Goal: Task Accomplishment & Management: Complete application form

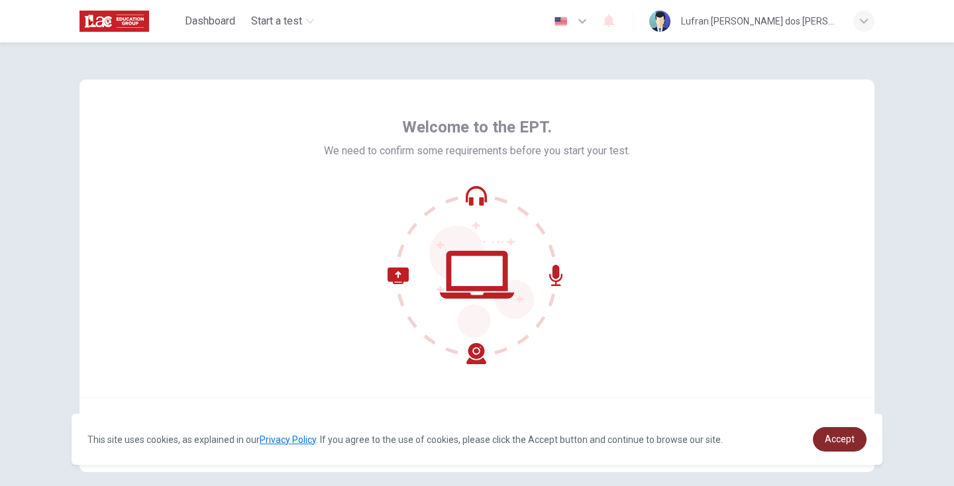
click at [842, 446] on link "Accept" at bounding box center [840, 439] width 54 height 25
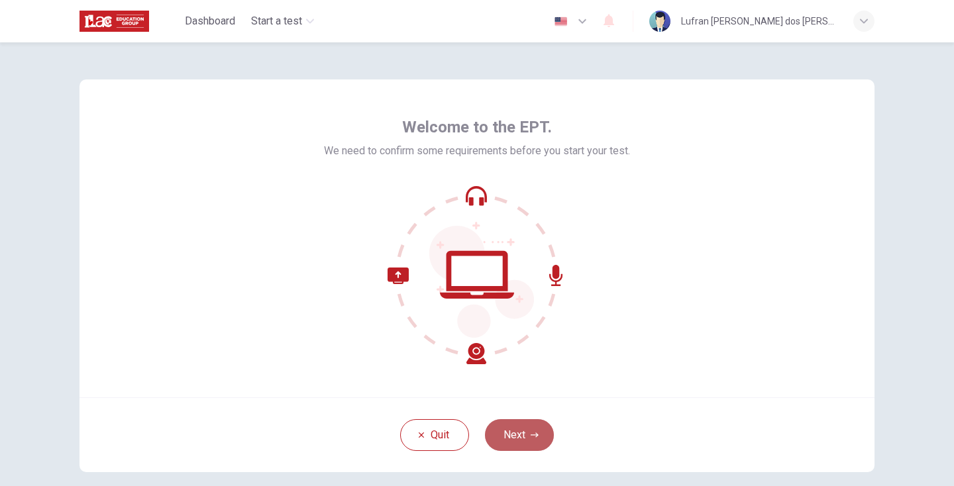
click at [511, 433] on button "Next" at bounding box center [519, 435] width 69 height 32
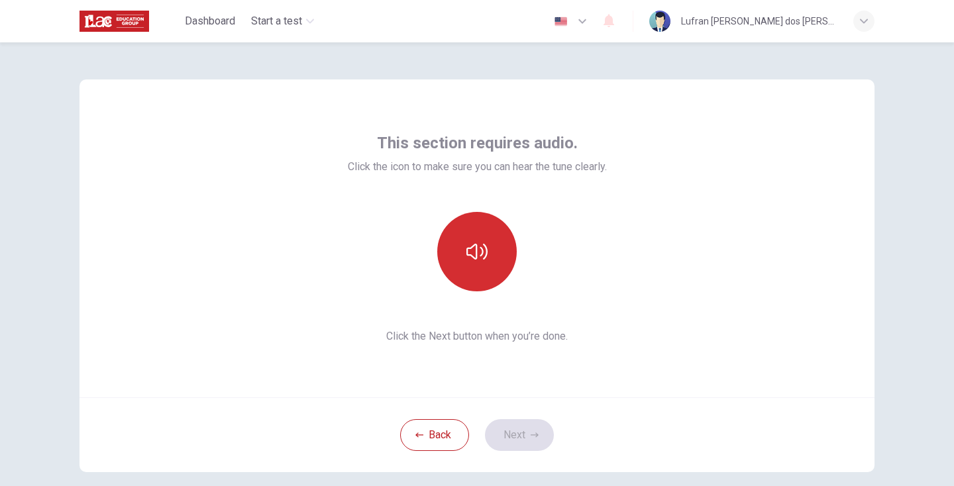
click at [473, 246] on icon "button" at bounding box center [476, 252] width 21 height 16
click at [525, 434] on button "Next" at bounding box center [519, 435] width 69 height 32
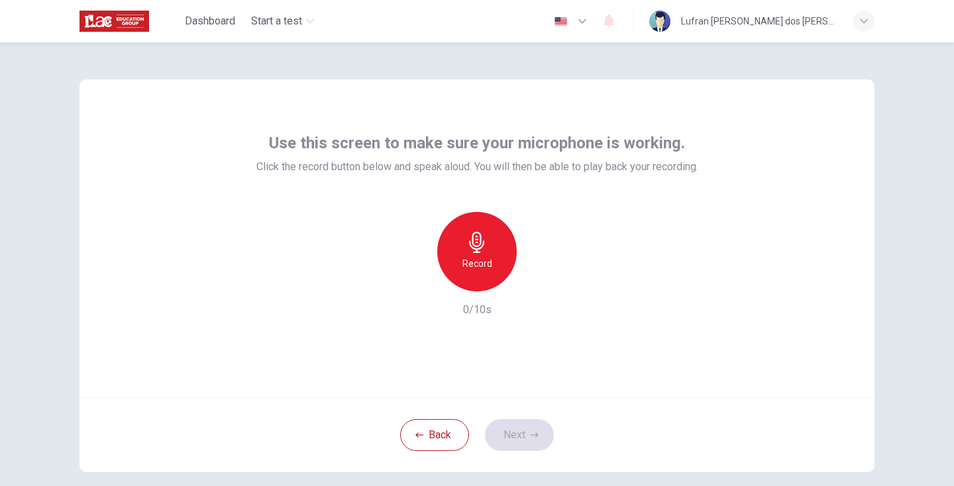
click at [474, 270] on h6 "Record" at bounding box center [477, 264] width 30 height 16
click at [523, 434] on button "Next" at bounding box center [519, 435] width 69 height 32
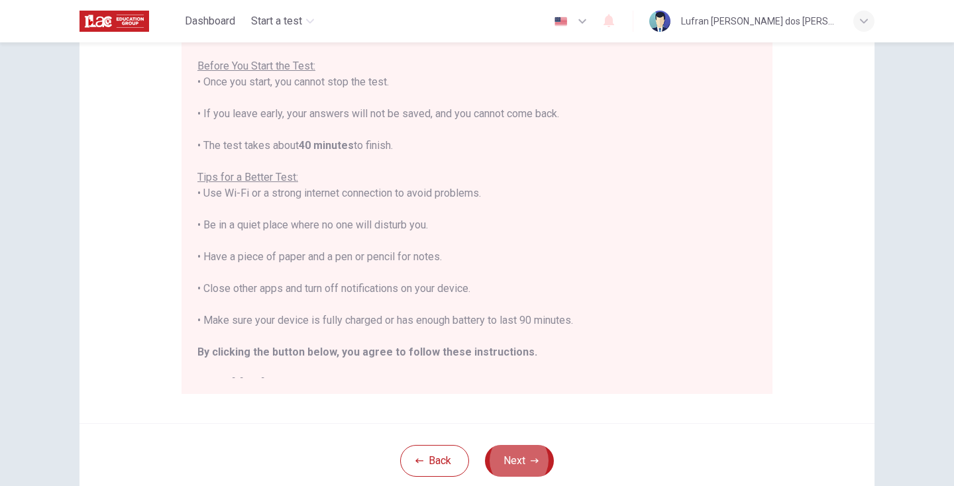
scroll to position [185, 0]
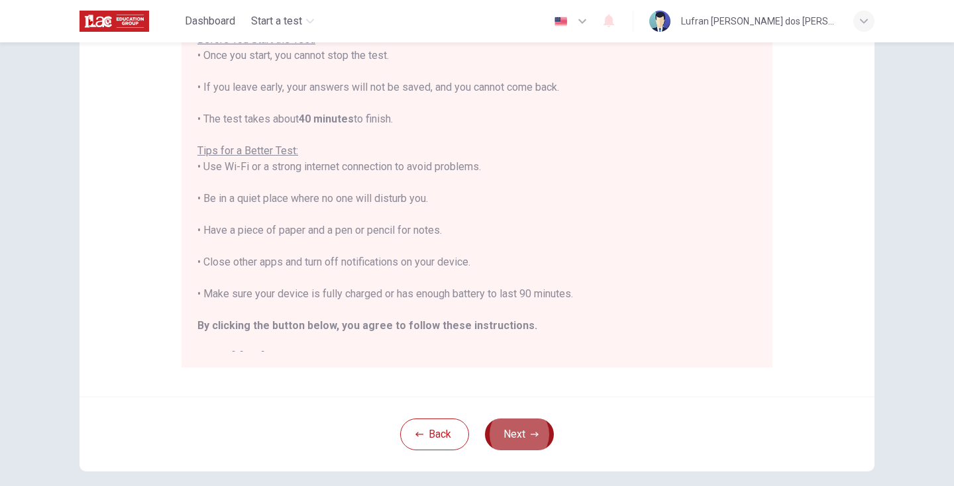
click at [521, 434] on button "Next" at bounding box center [519, 435] width 69 height 32
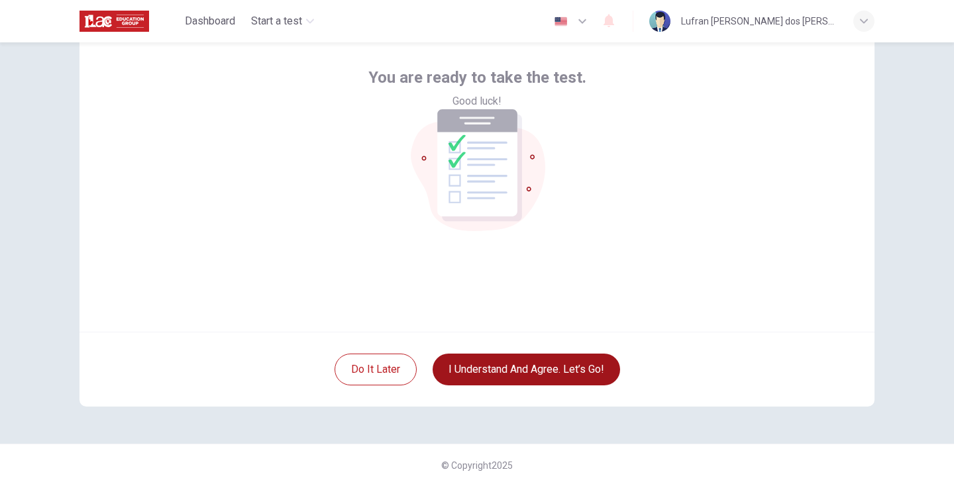
scroll to position [66, 0]
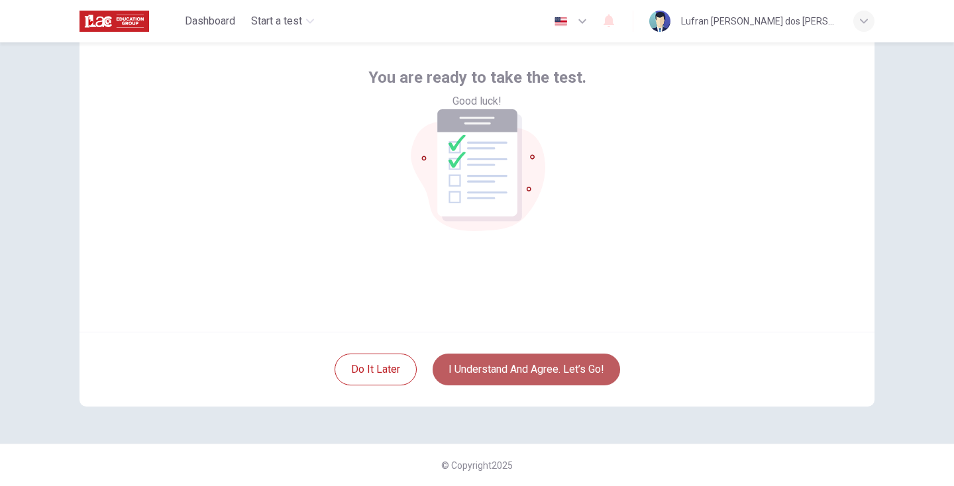
click at [535, 372] on button "I understand and agree. Let’s go!" at bounding box center [526, 370] width 187 height 32
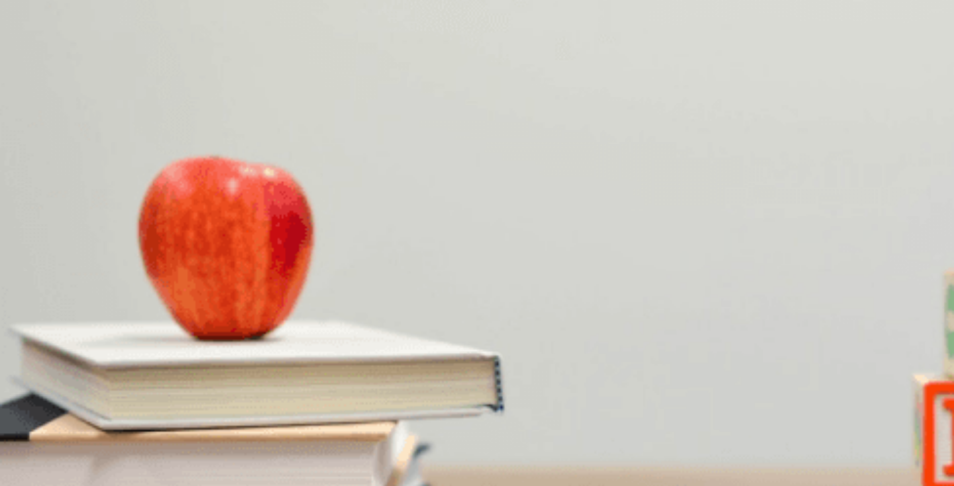
type input "9"
type input "14"
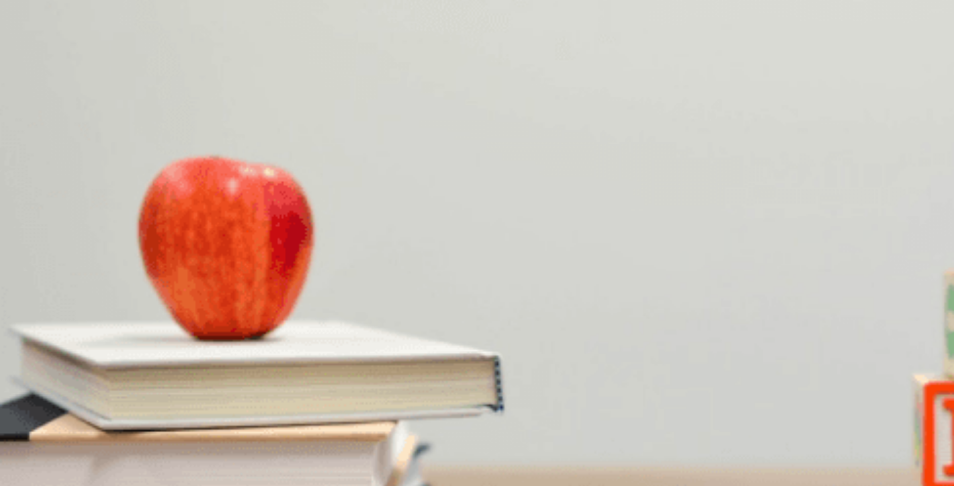
type input "22"
type input "27"
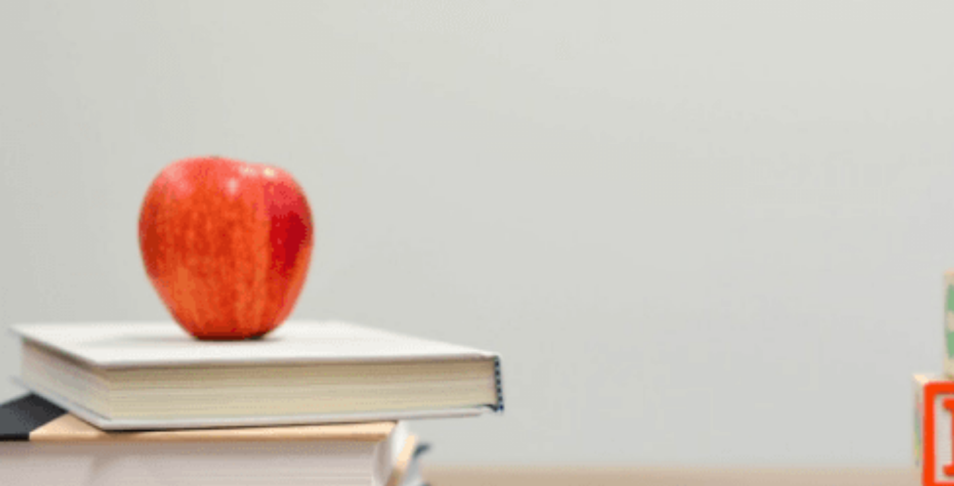
scroll to position [954, 0]
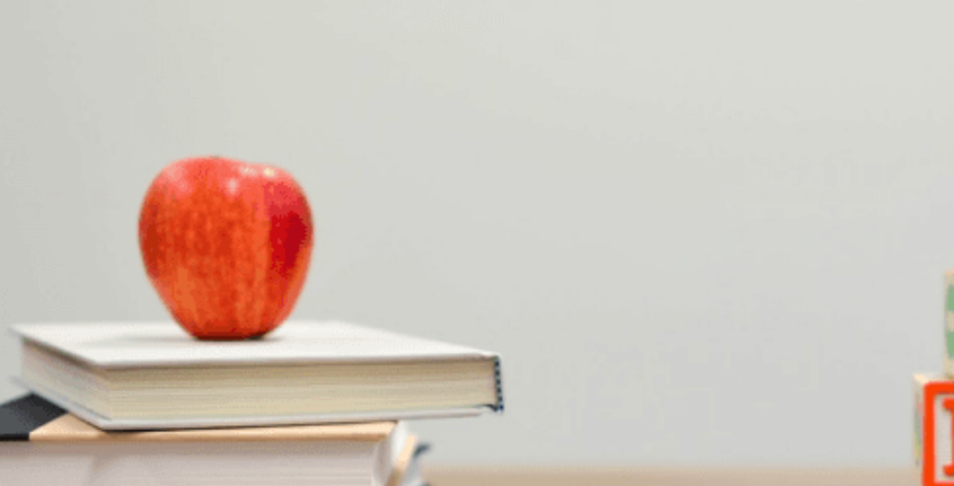
type input "63"
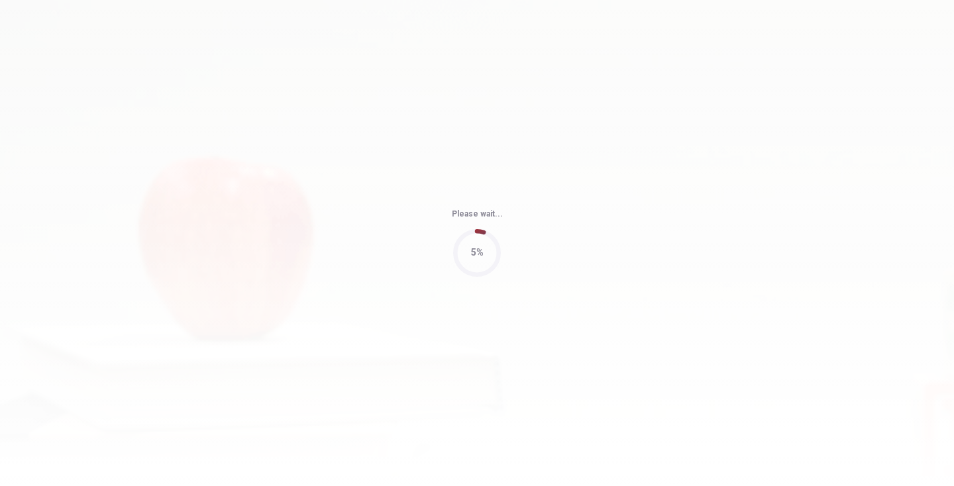
type input "84"
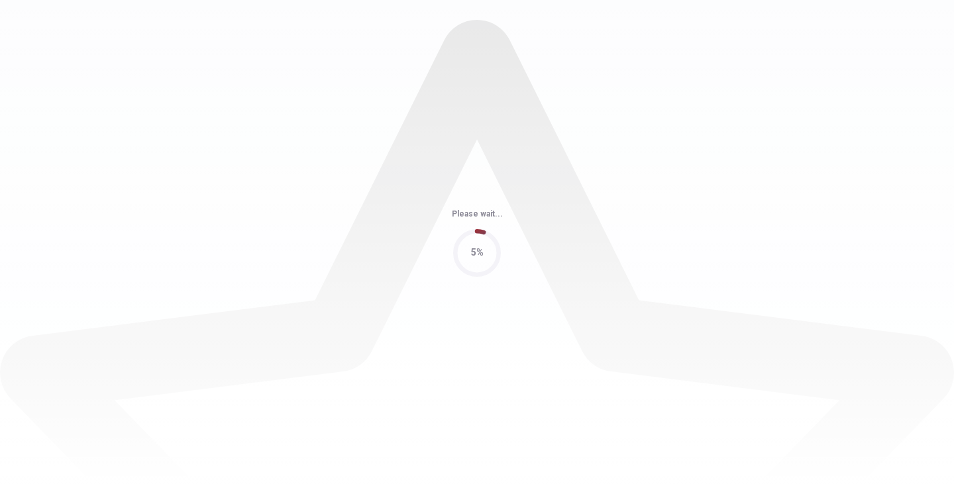
scroll to position [0, 0]
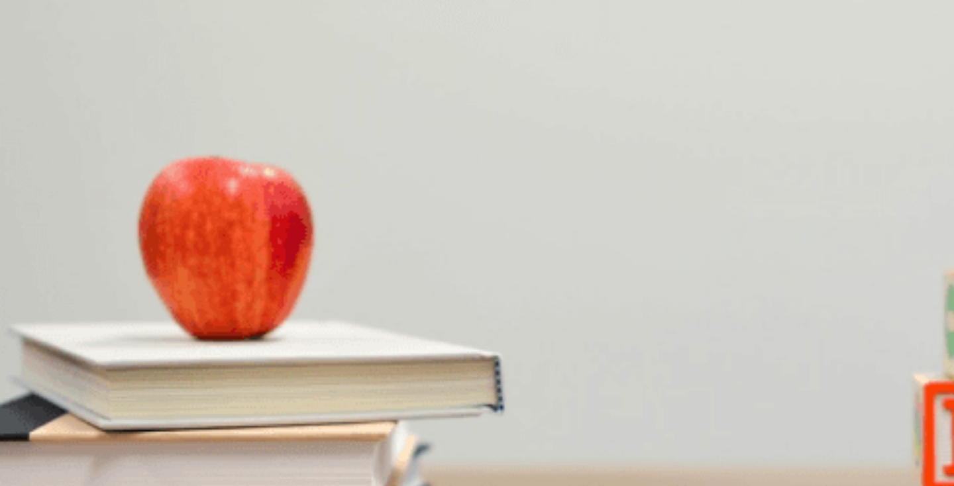
type input "9"
type input "14"
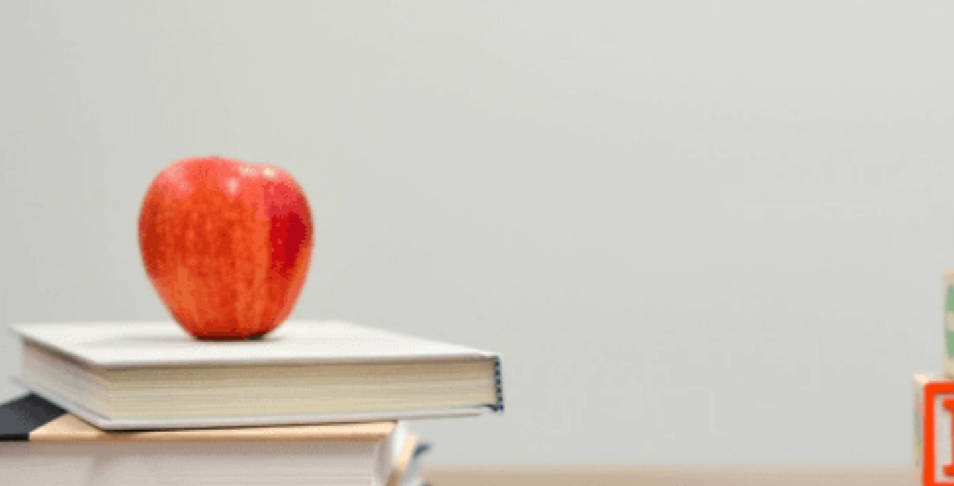
scroll to position [344, 0]
type input "22"
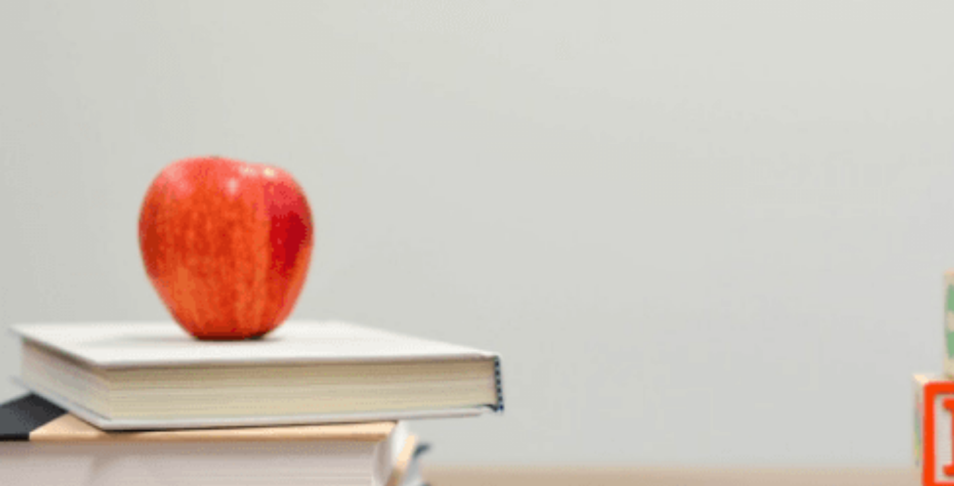
type input "41"
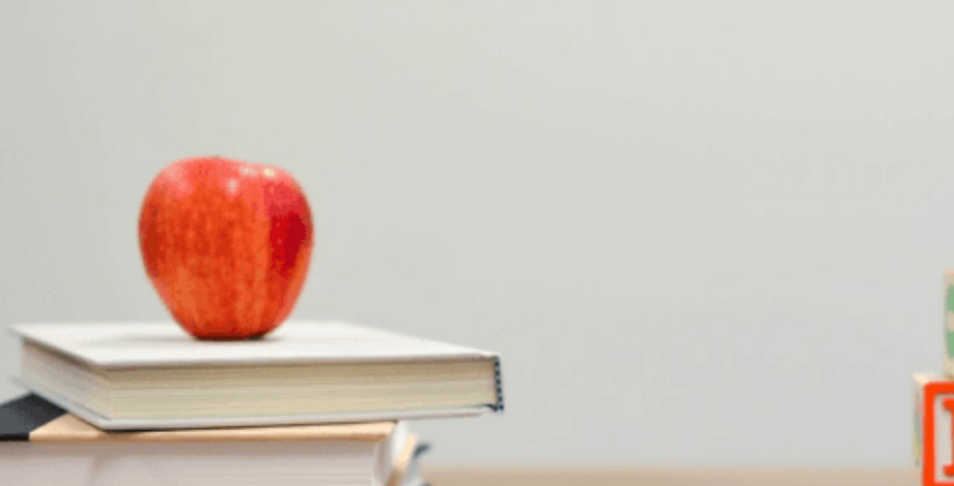
type input "54"
type input "66"
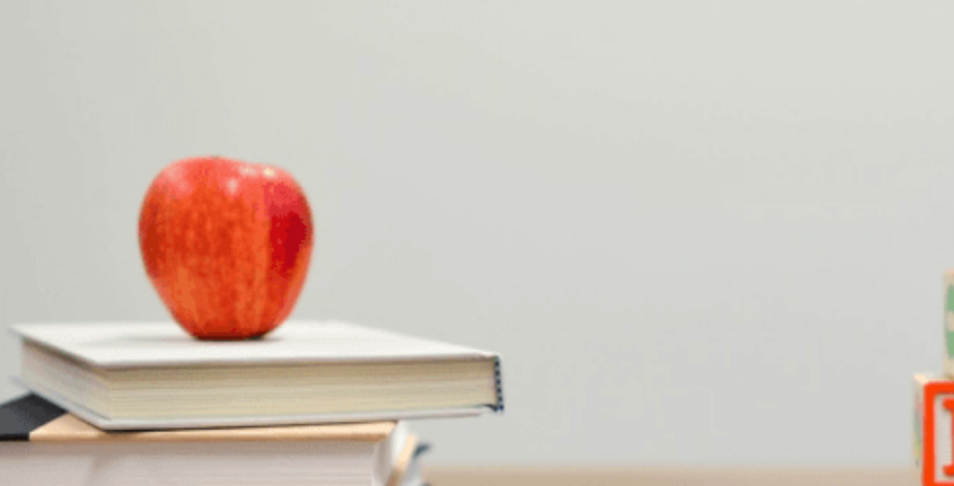
type input "82"
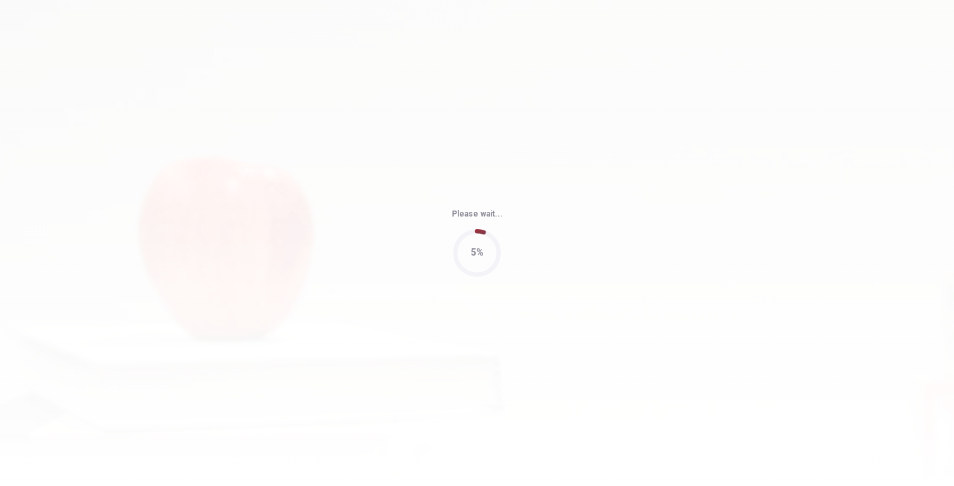
type input "89"
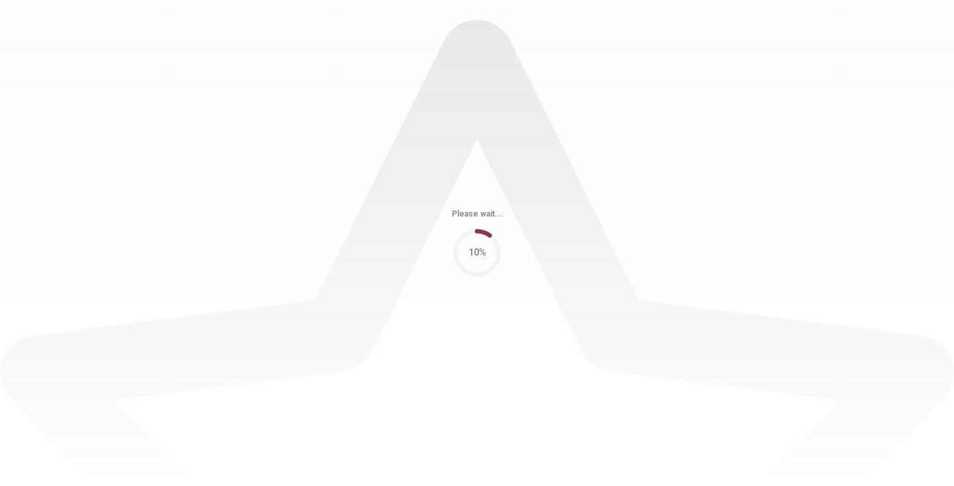
scroll to position [0, 0]
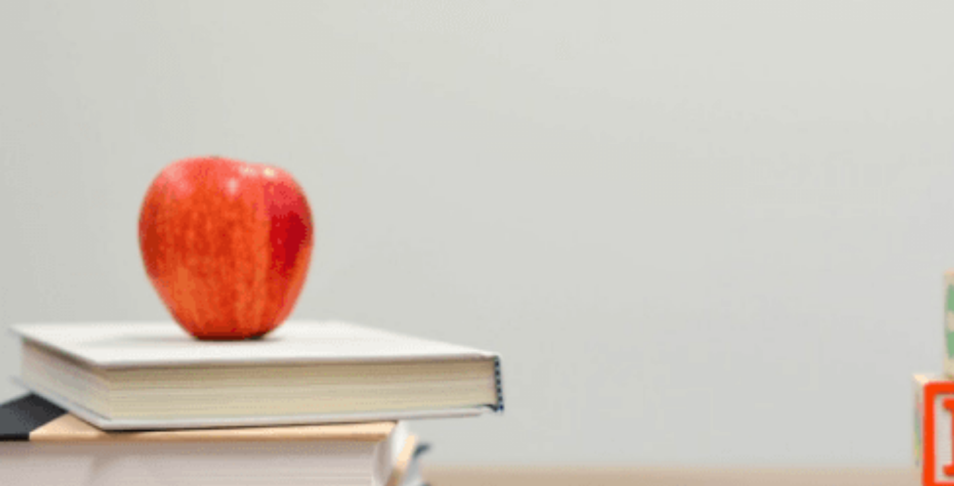
type input "5"
type input "14"
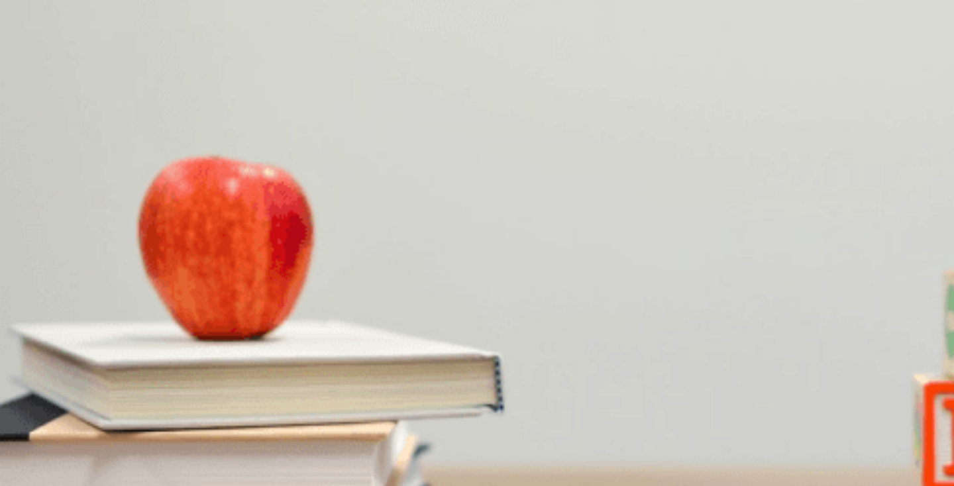
scroll to position [397, 0]
type input "27"
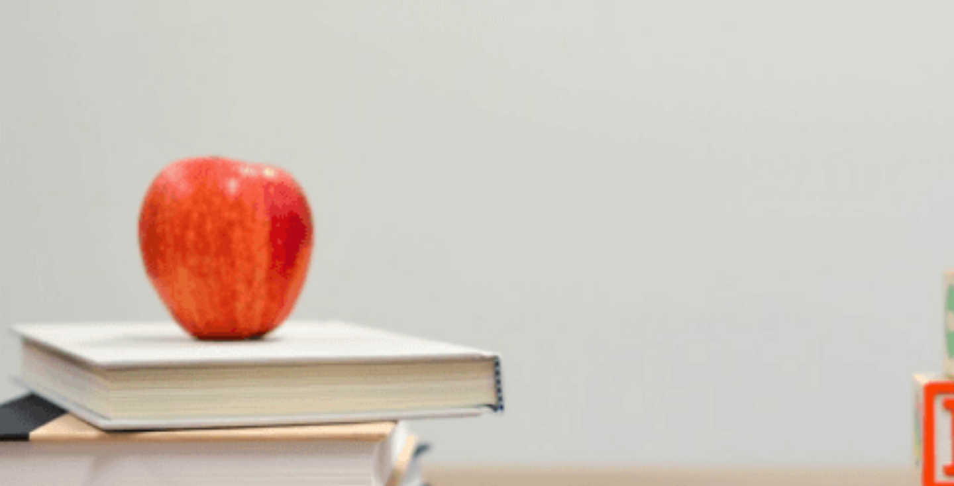
type input "43"
type input "51"
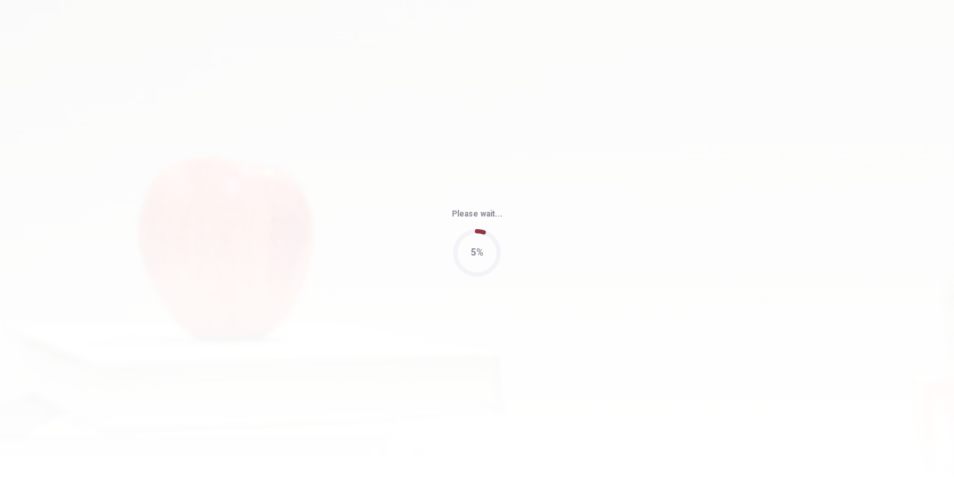
type input "86"
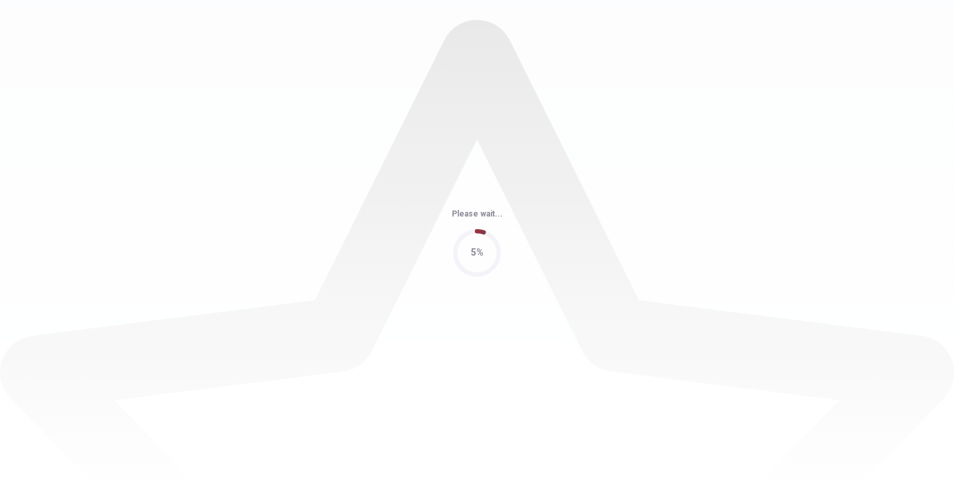
scroll to position [0, 0]
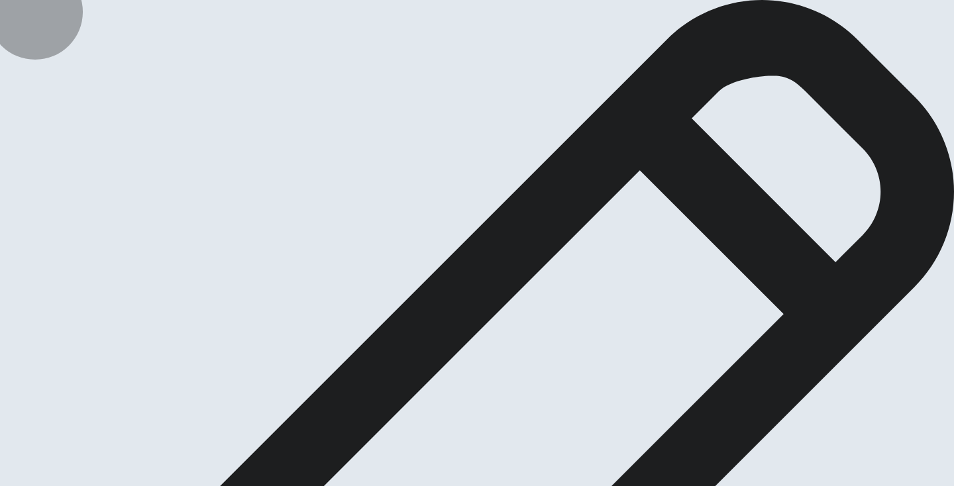
type textarea "i"
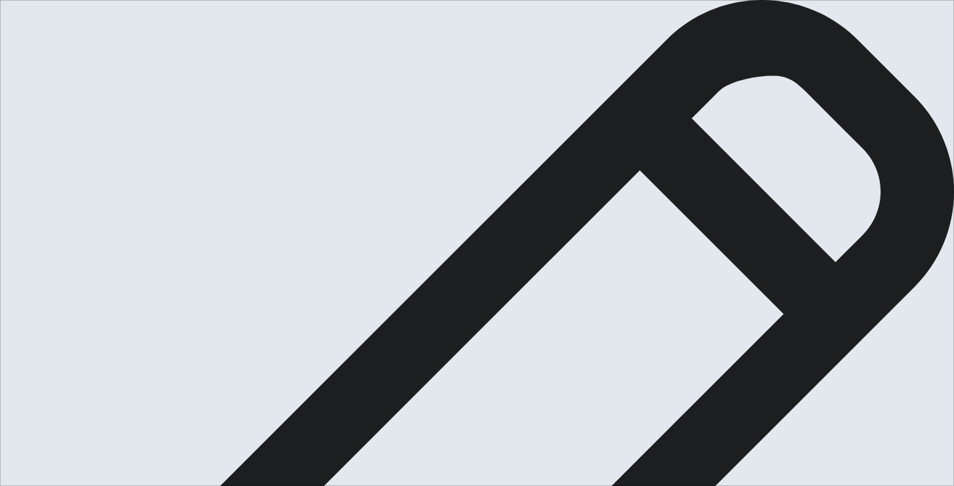
type textarea "I like dogs because they are docle and very friendly to their owner. Dogs like …"
